Goal: Find contact information: Find contact information

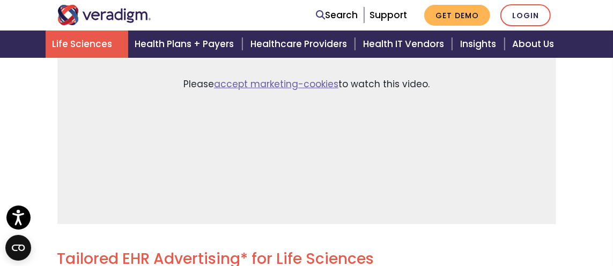
scroll to position [482, 0]
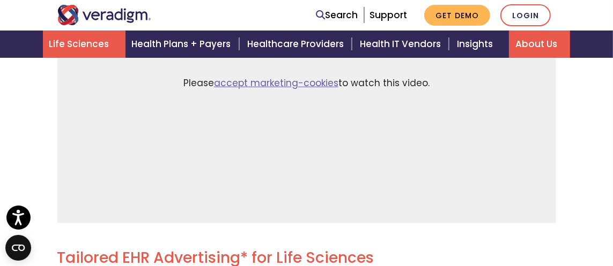
click at [542, 48] on link "About Us" at bounding box center [539, 44] width 61 height 27
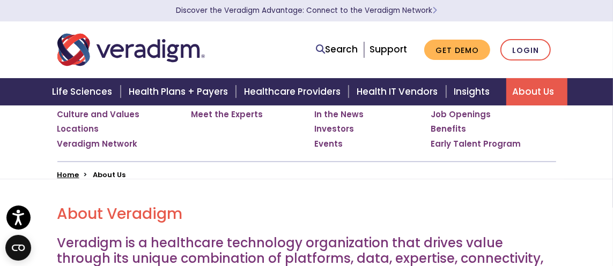
scroll to position [13, 0]
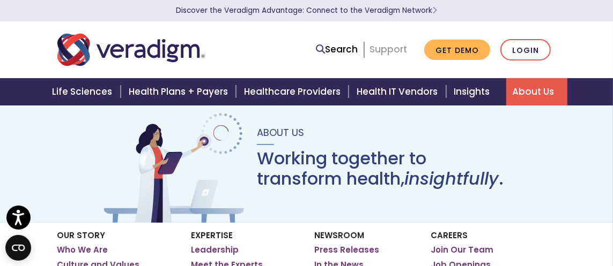
click at [387, 49] on link "Support" at bounding box center [388, 49] width 38 height 13
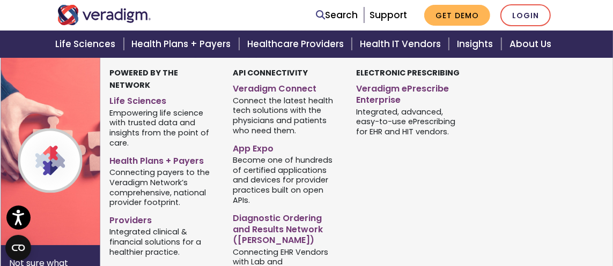
scroll to position [108, 0]
